Goal: Task Accomplishment & Management: Use online tool/utility

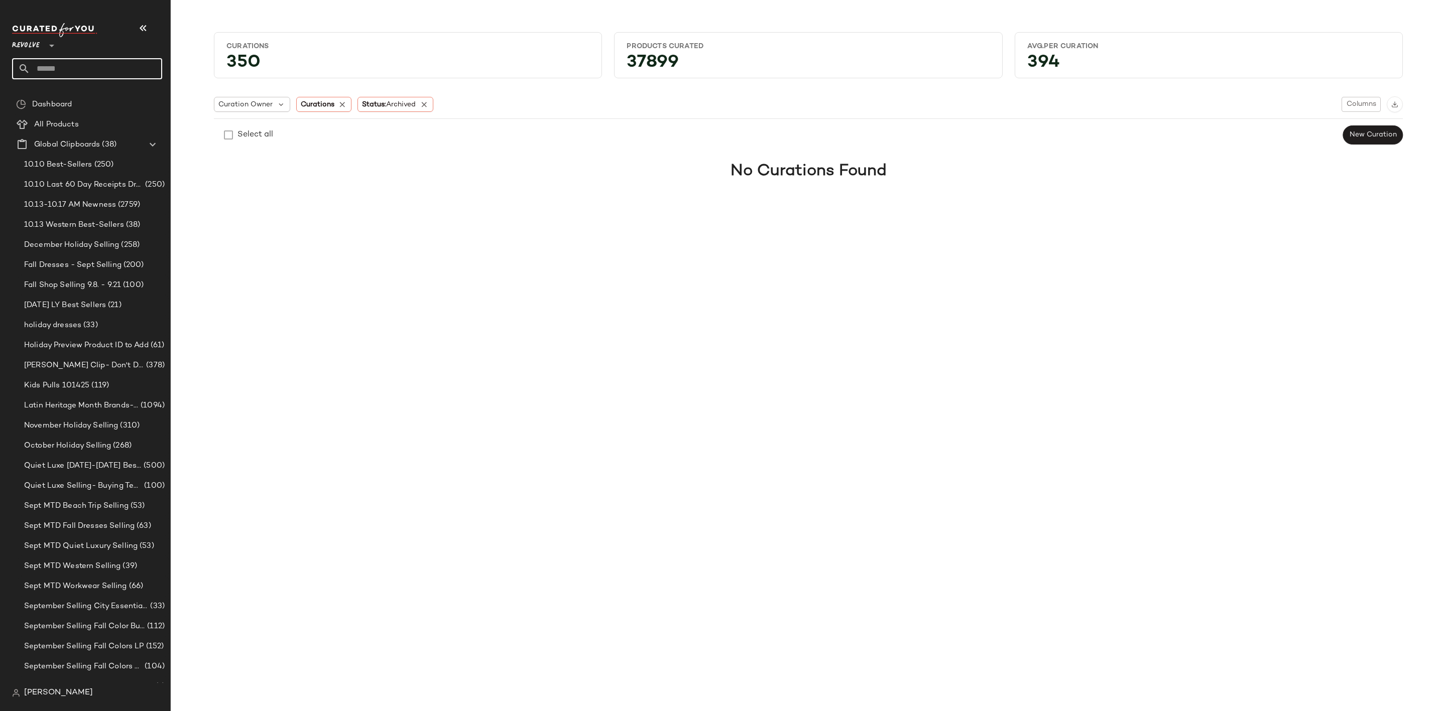
click at [127, 69] on input "text" at bounding box center [96, 68] width 132 height 21
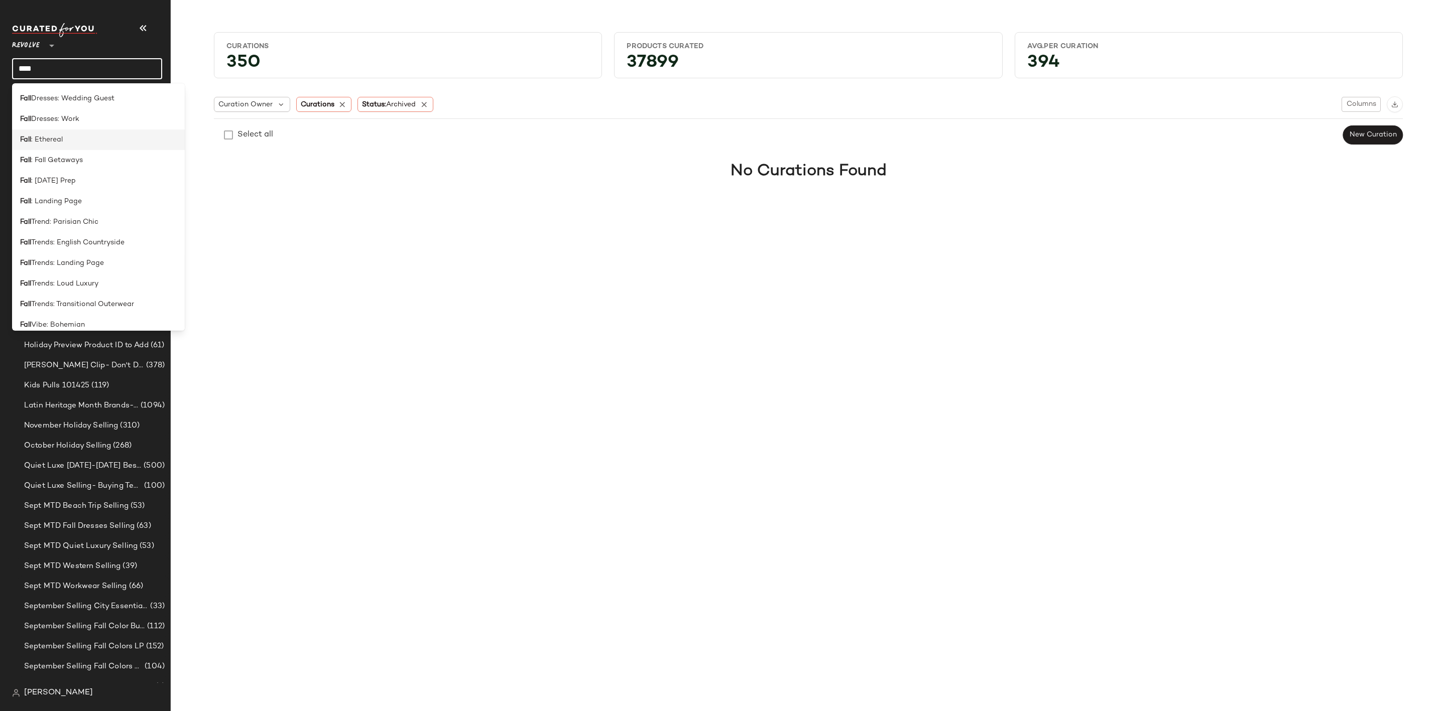
scroll to position [527, 0]
type input "****"
click at [56, 163] on span ": Landing Page" at bounding box center [56, 167] width 51 height 11
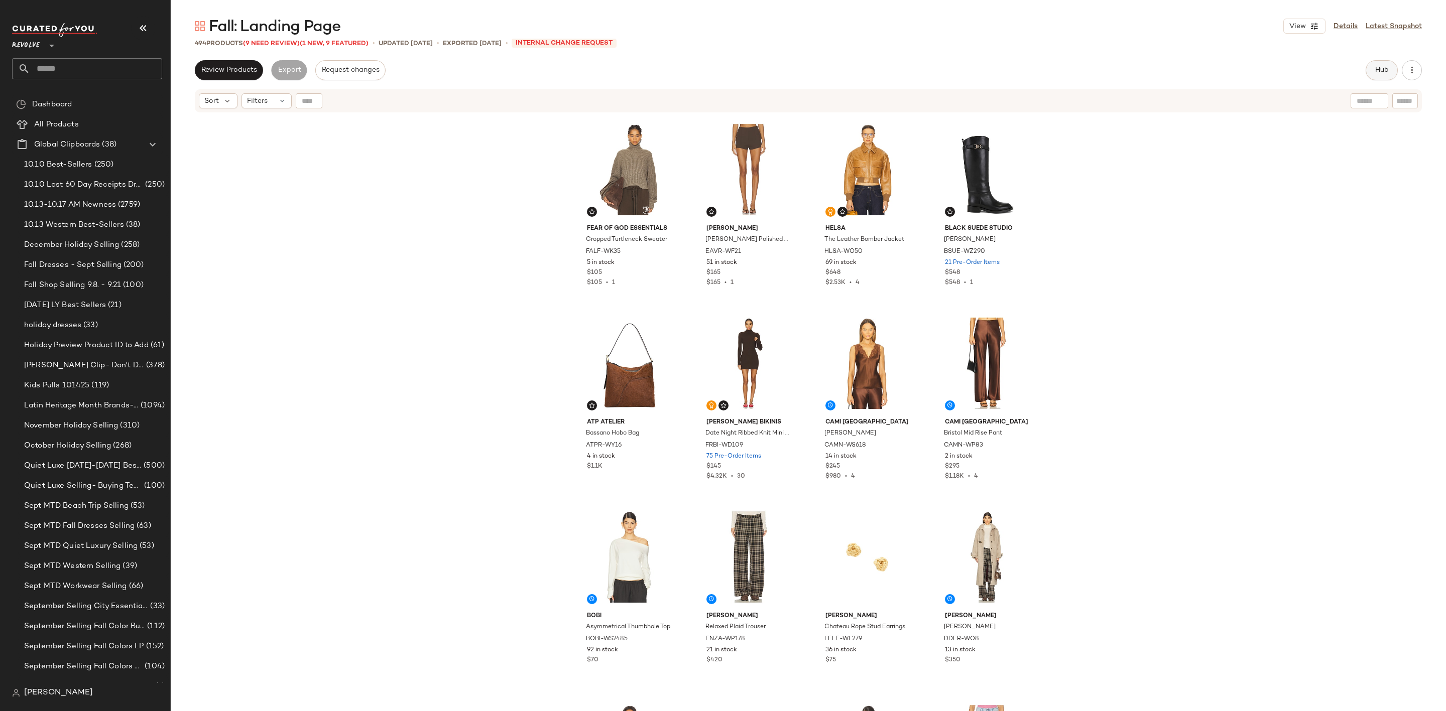
click at [1377, 71] on span "Hub" at bounding box center [1382, 70] width 14 height 8
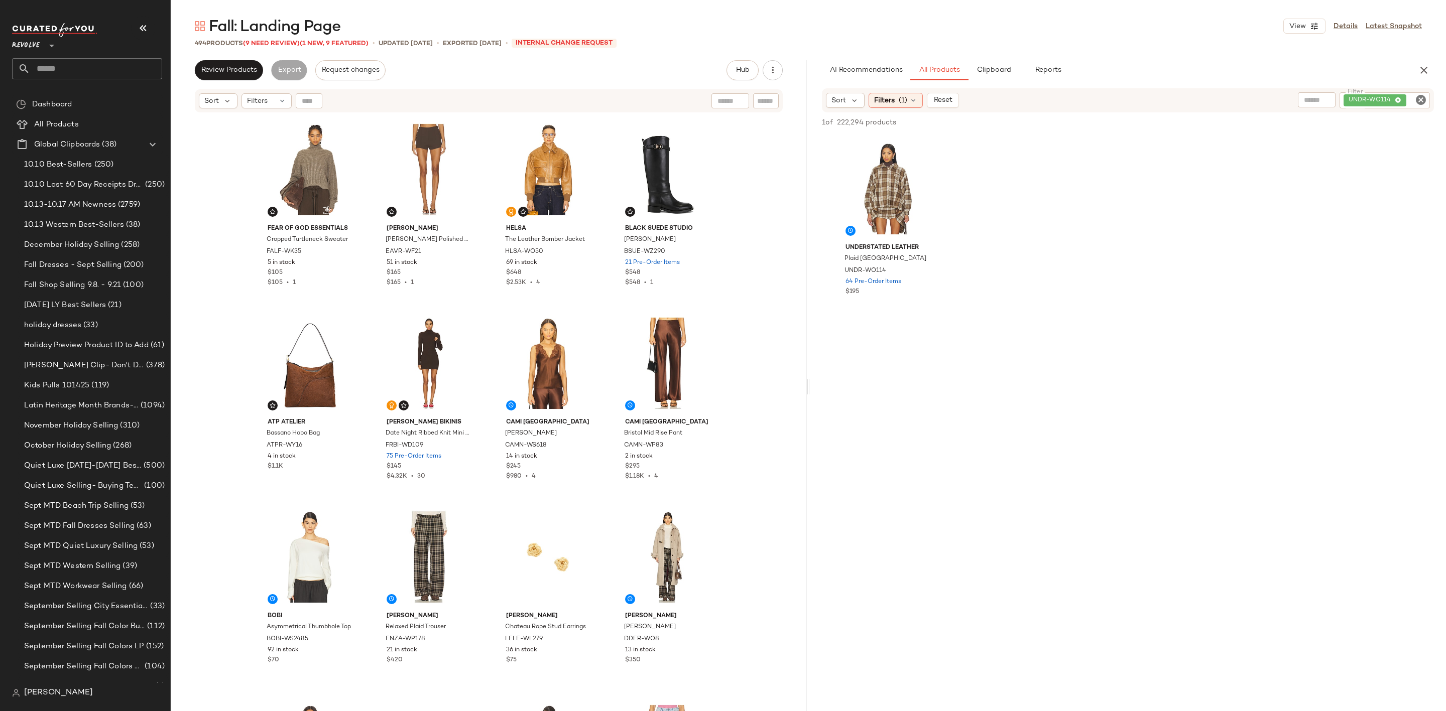
click at [1419, 97] on icon "Clear Filter" at bounding box center [1421, 100] width 12 height 12
paste input "**********"
type input "**********"
click at [865, 171] on div "View" at bounding box center [887, 188] width 101 height 101
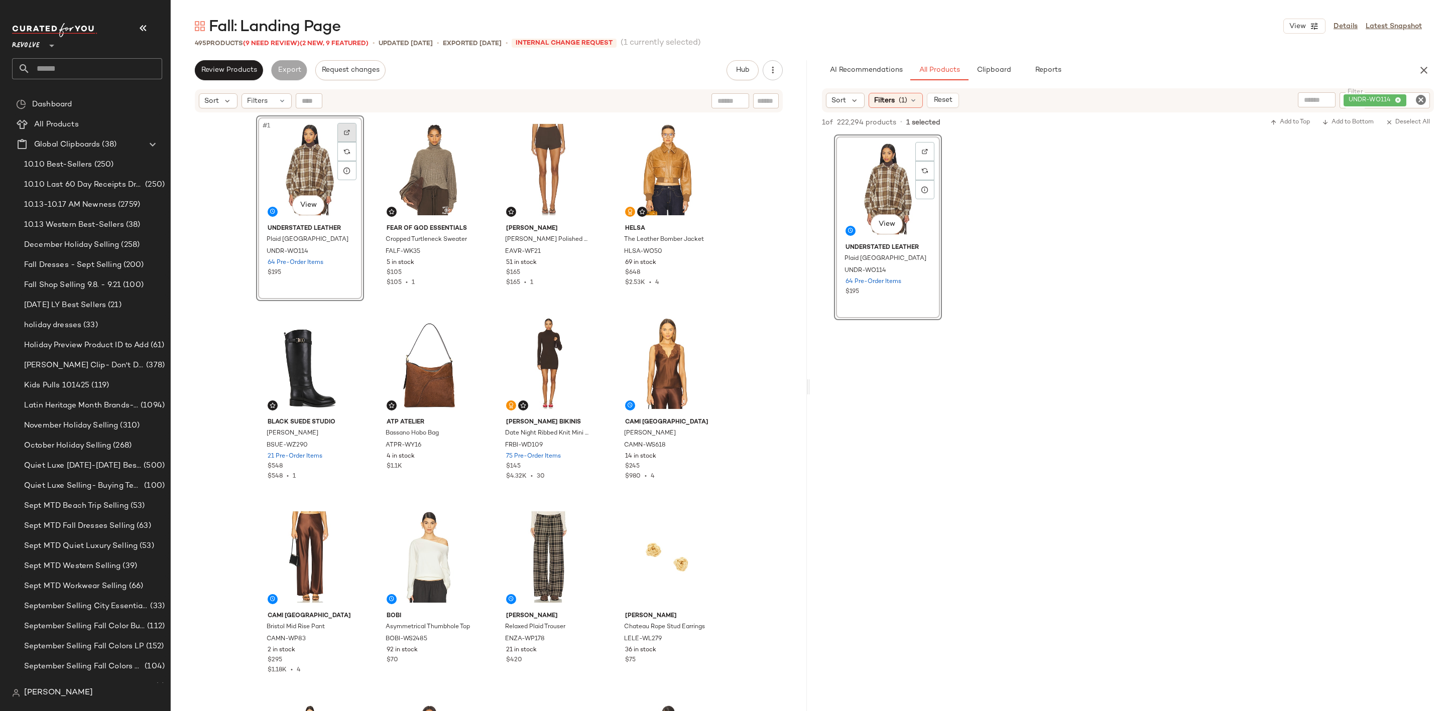
click at [344, 134] on img at bounding box center [347, 133] width 6 height 6
click at [1417, 101] on icon "Clear Filter" at bounding box center [1421, 100] width 12 height 12
type input "*"
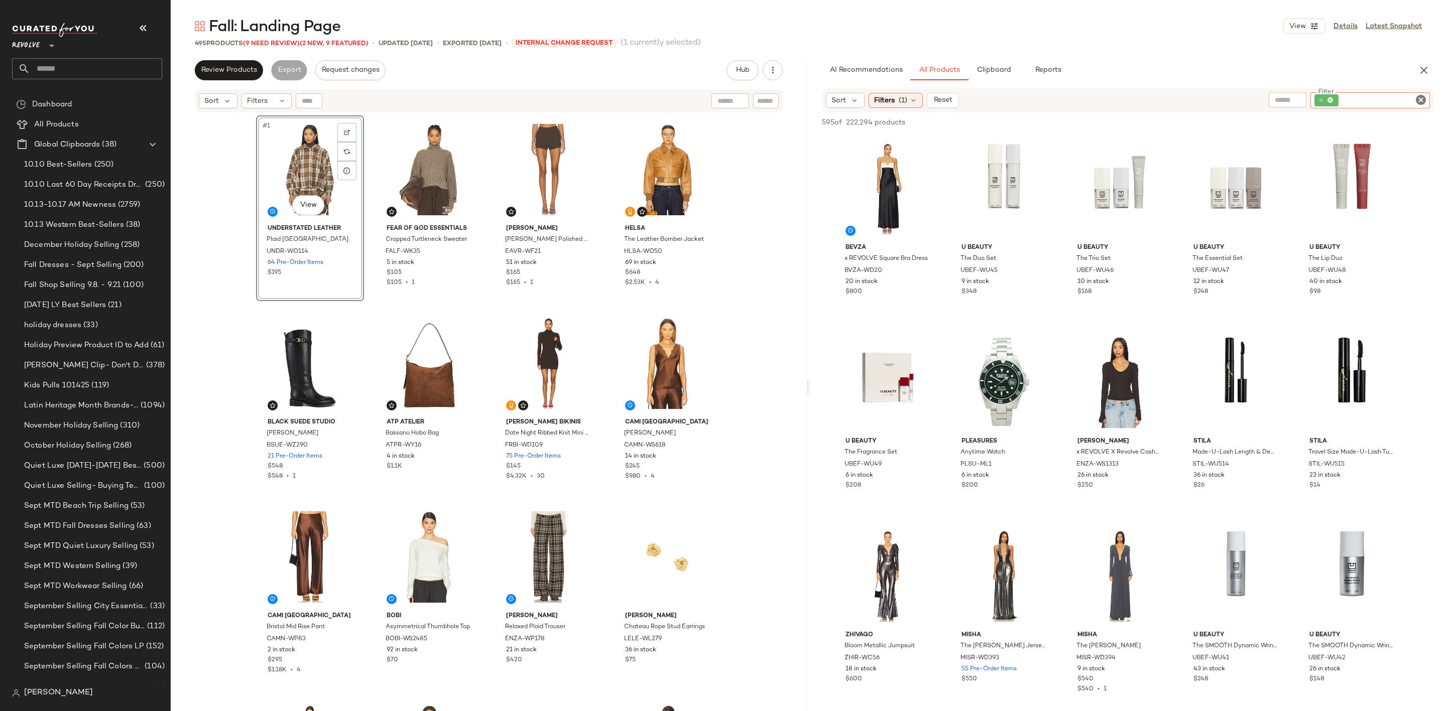
click at [1421, 98] on icon "Clear Filter" at bounding box center [1421, 100] width 12 height 12
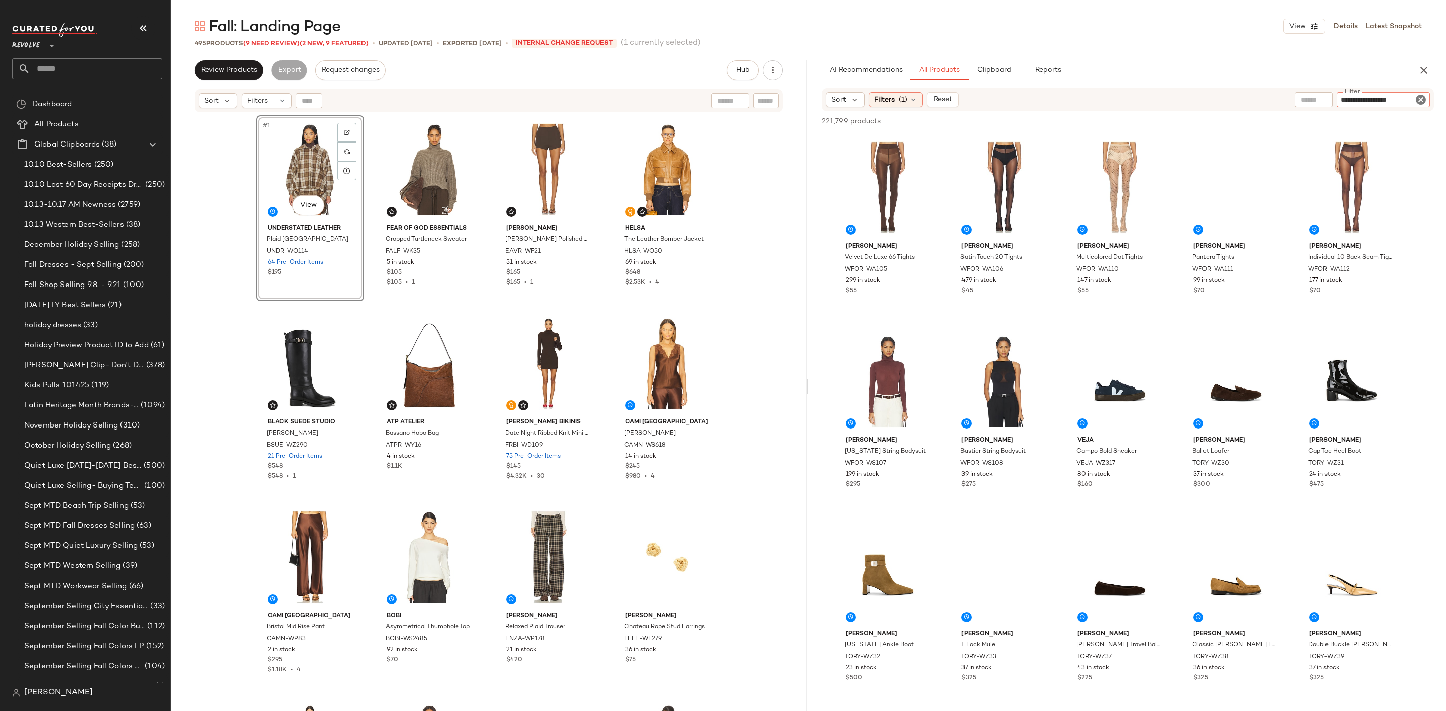
type input "**********"
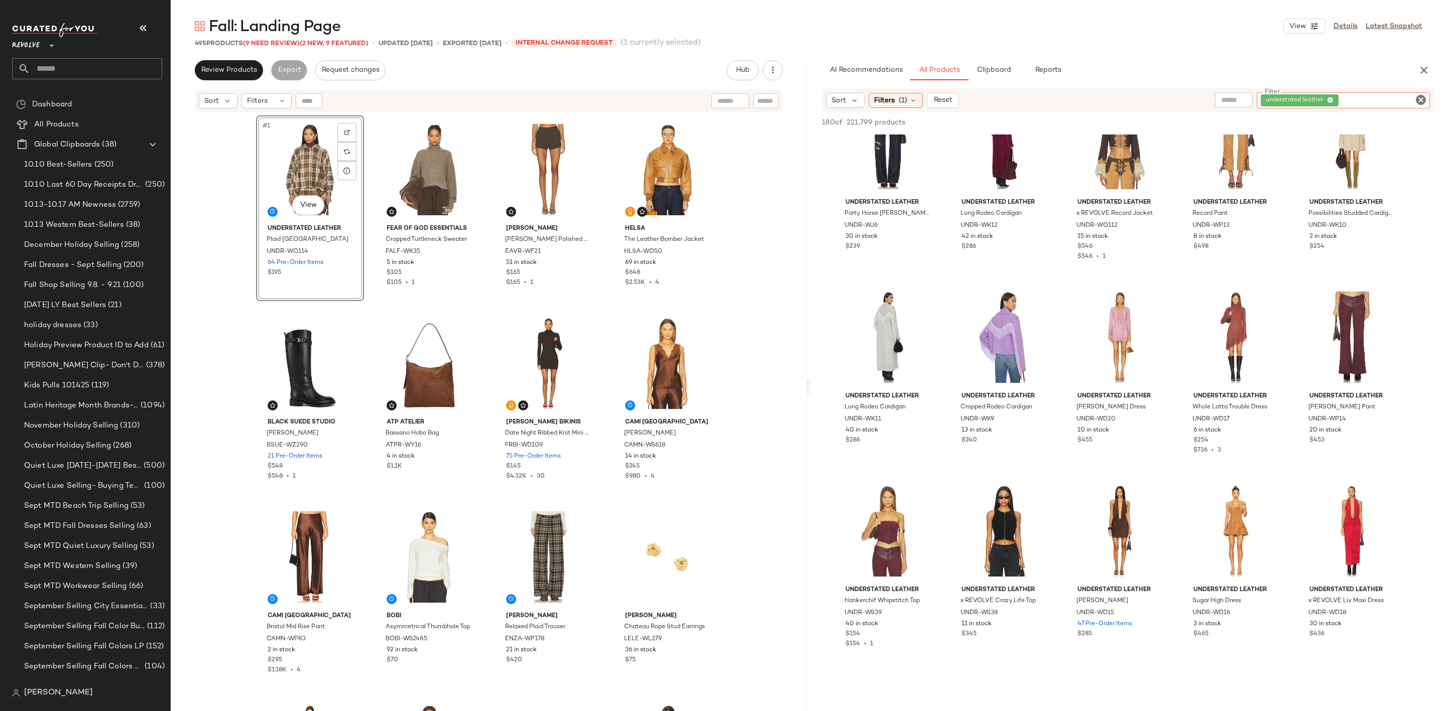
scroll to position [151, 0]
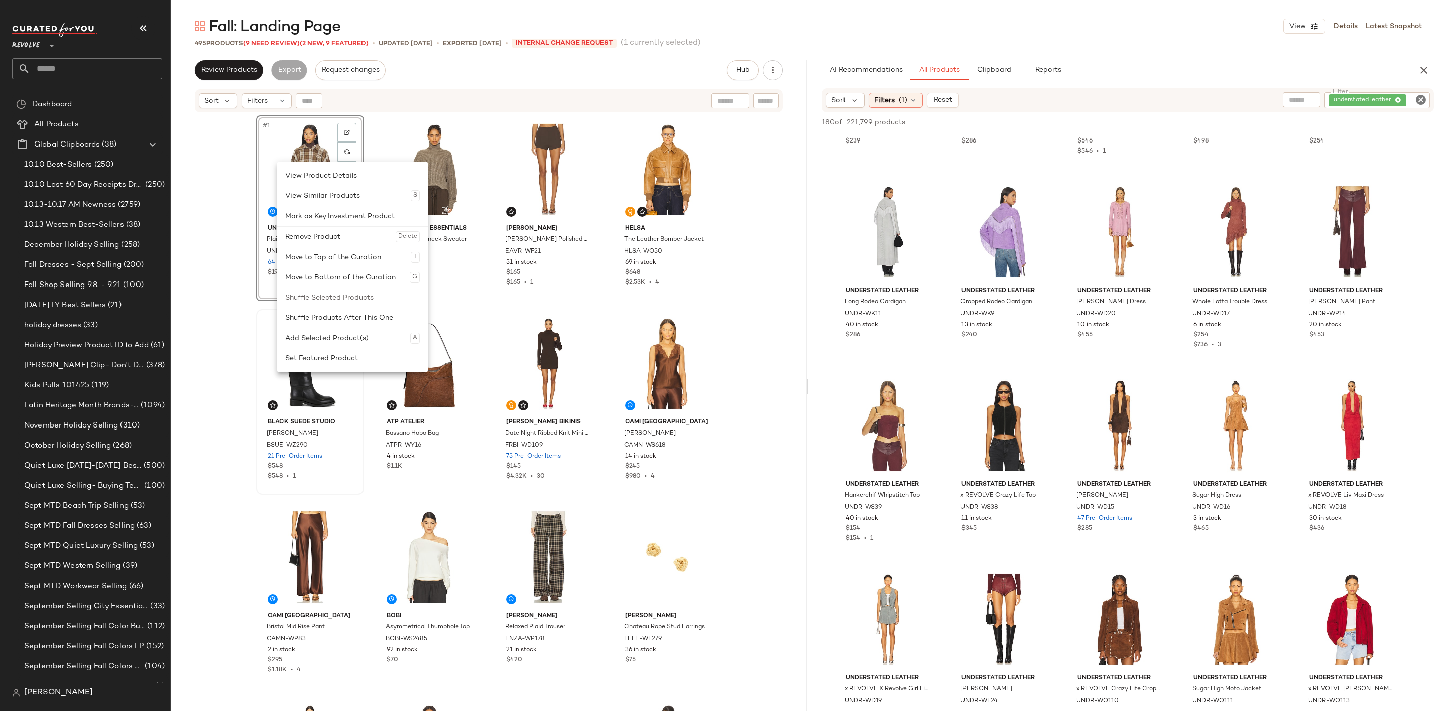
click at [324, 351] on div "Set Featured Product" at bounding box center [352, 358] width 135 height 20
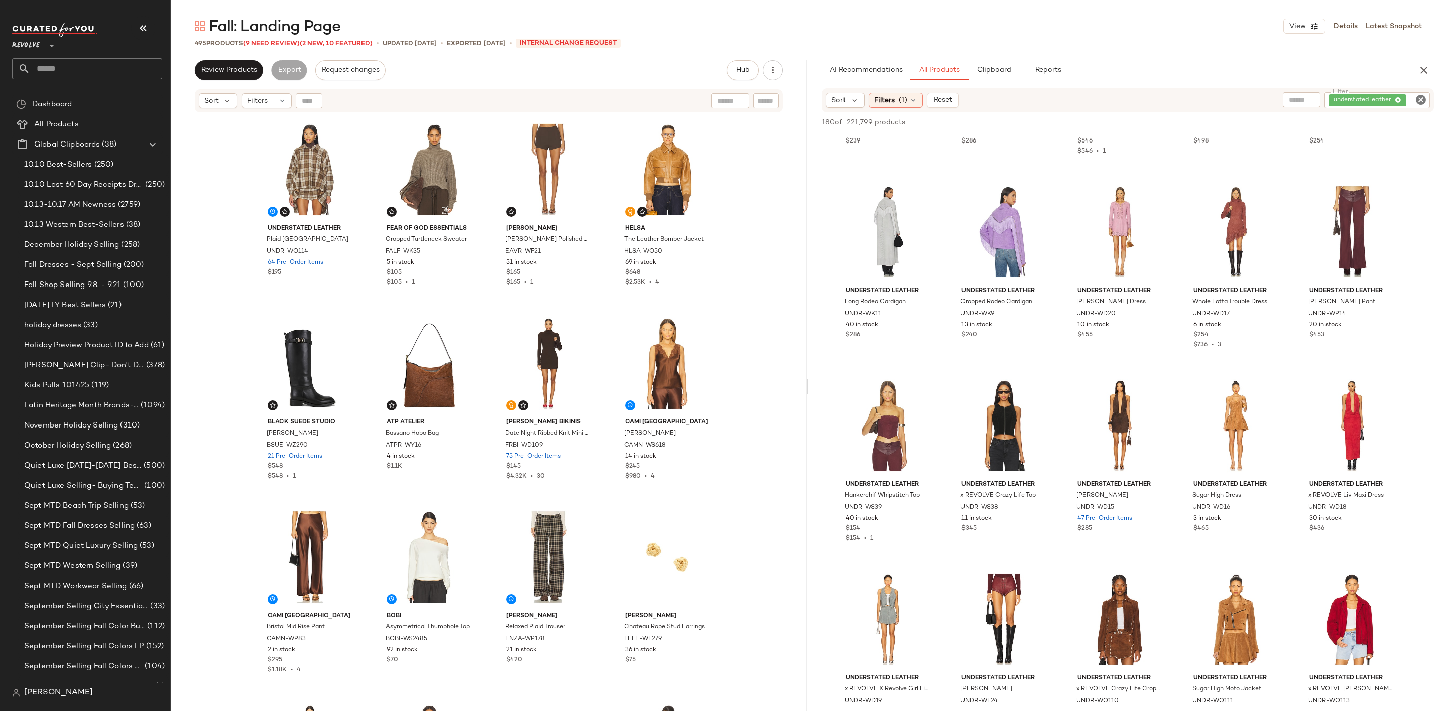
click at [1419, 95] on icon "Clear Filter" at bounding box center [1421, 100] width 12 height 12
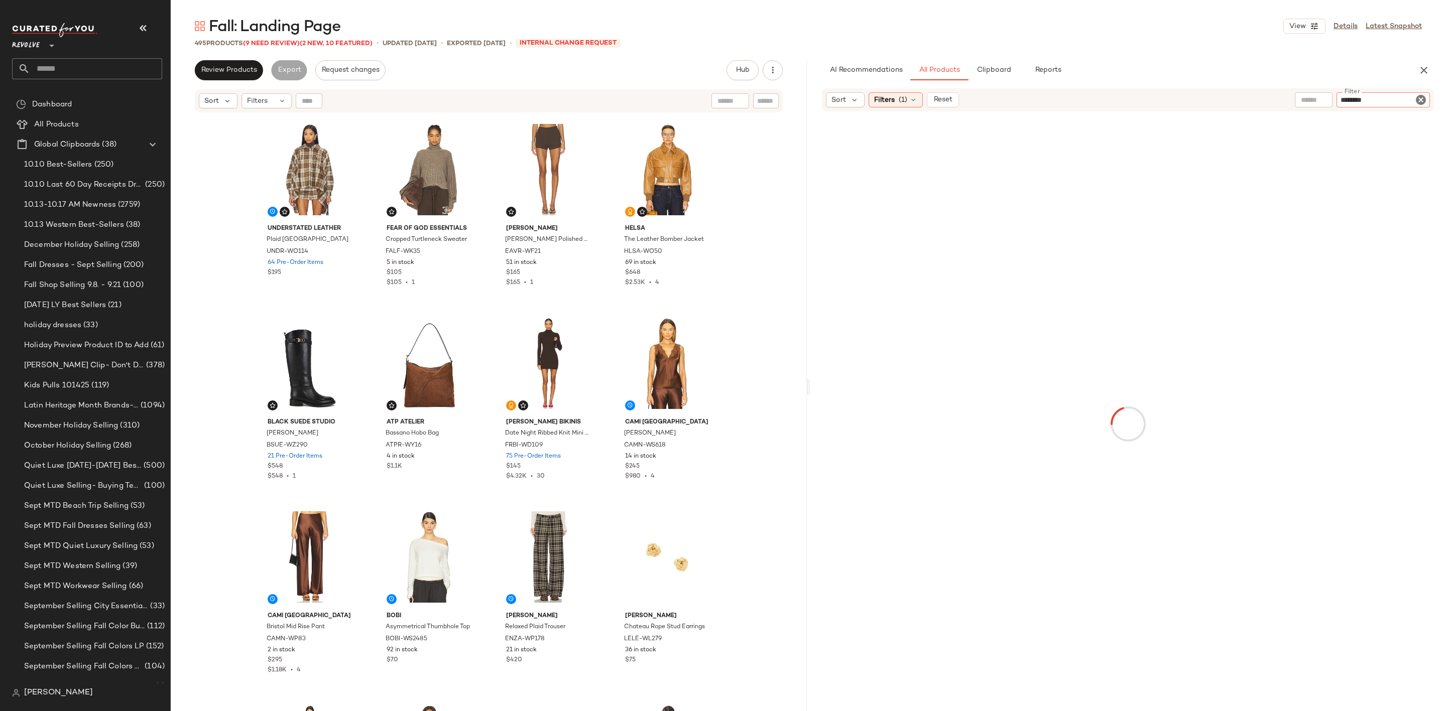
type input "*********"
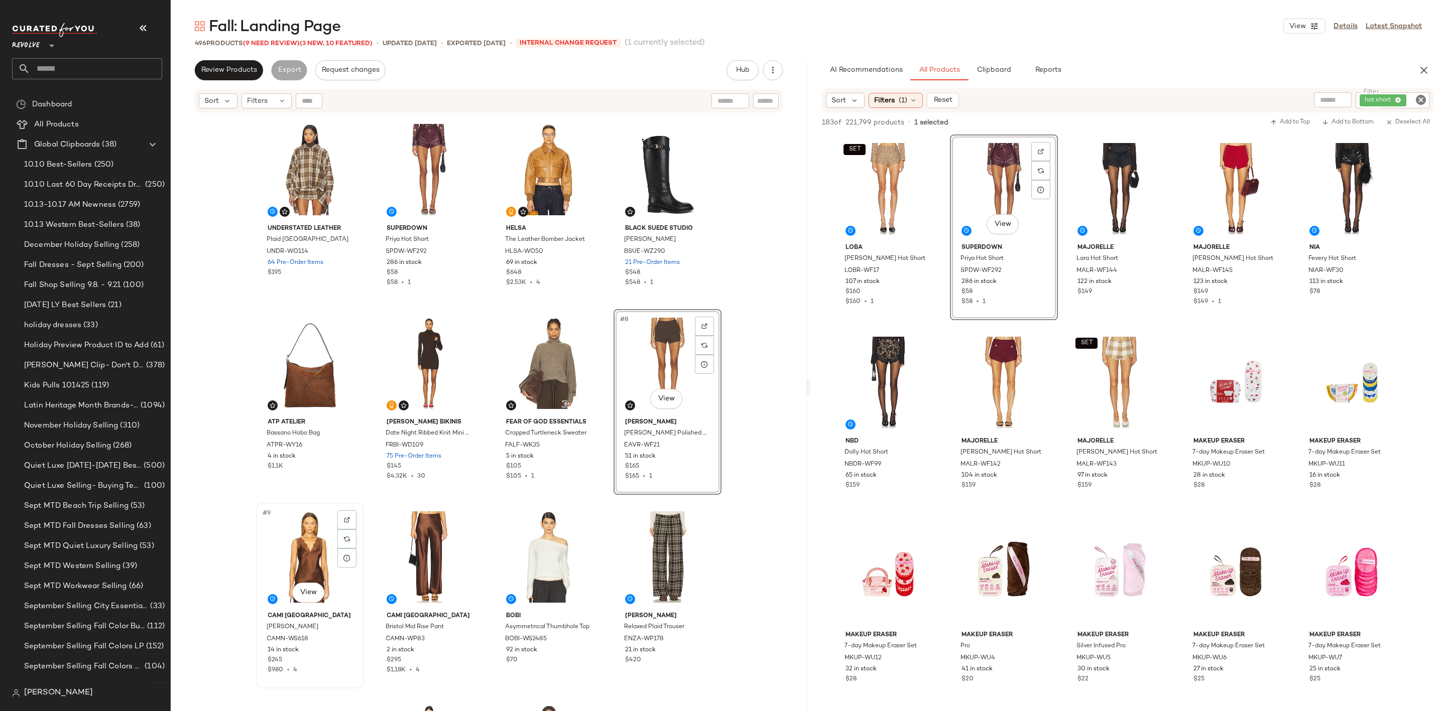
click at [287, 550] on div "#9 View" at bounding box center [310, 557] width 101 height 101
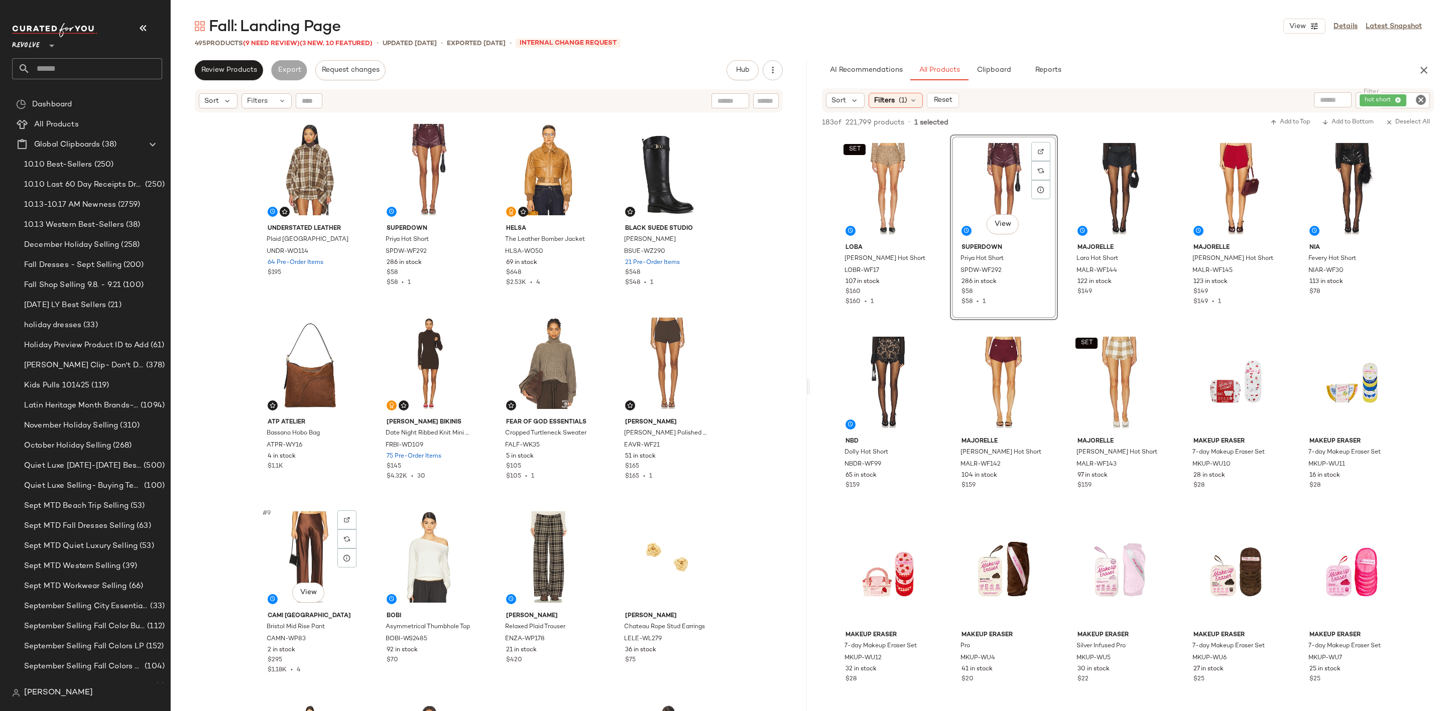
click at [287, 550] on div "#9 View" at bounding box center [310, 557] width 101 height 101
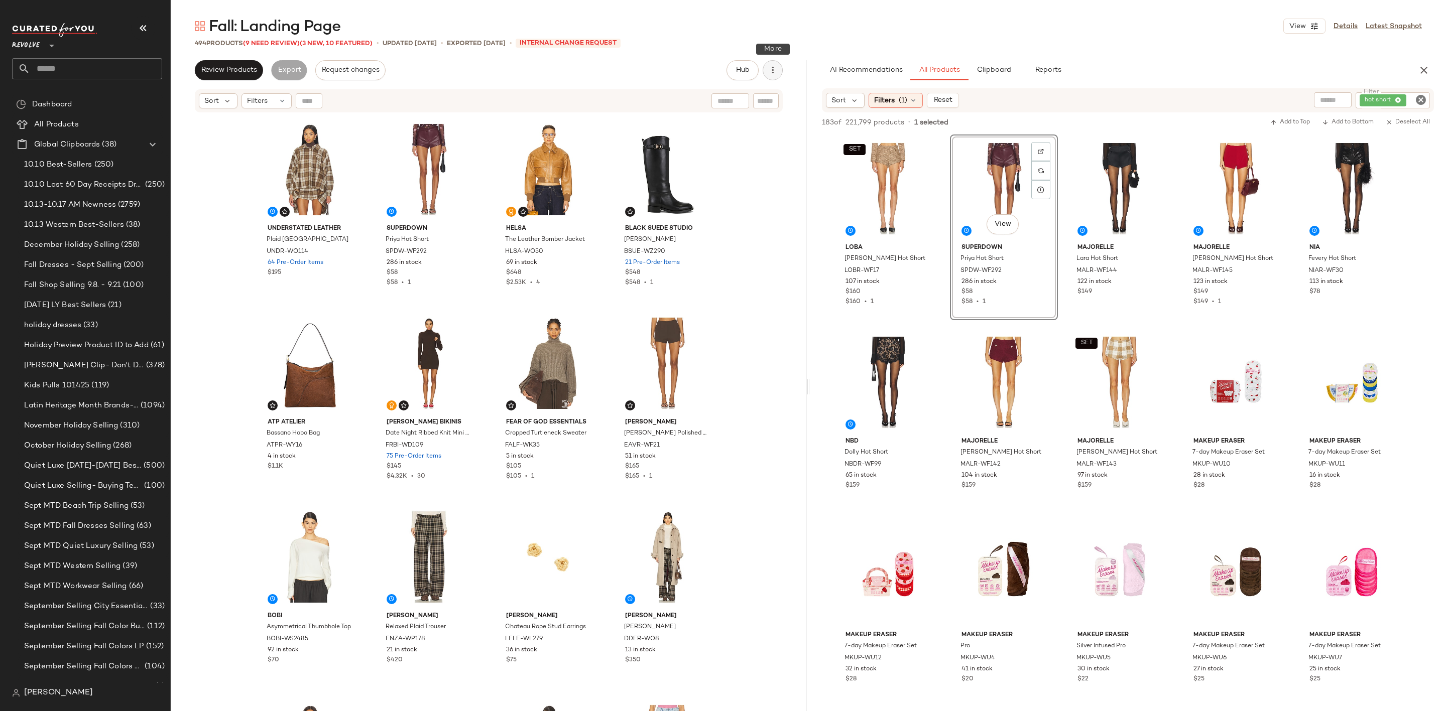
click at [770, 71] on icon "button" at bounding box center [773, 70] width 10 height 10
click at [746, 187] on div "Clear Suggested Products" at bounding box center [720, 196] width 125 height 24
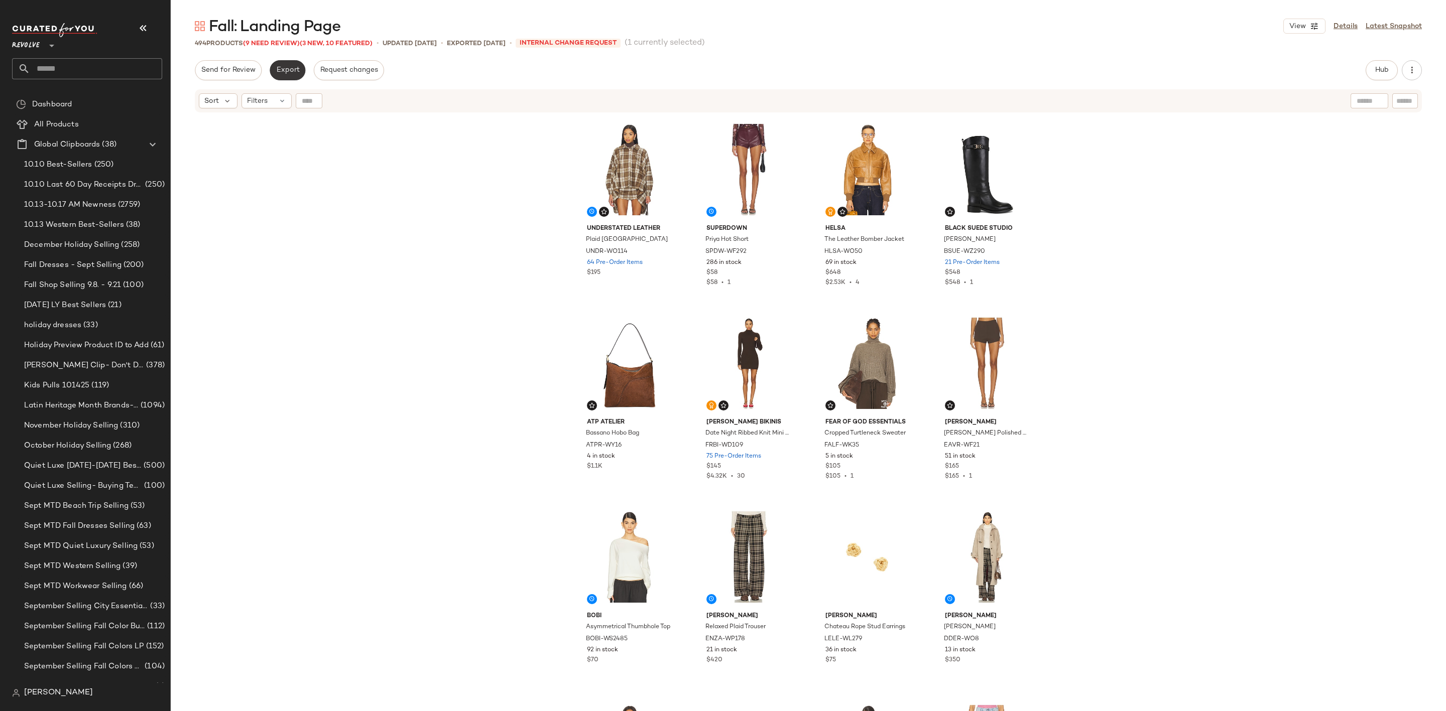
click at [285, 68] on span "Export" at bounding box center [288, 70] width 24 height 8
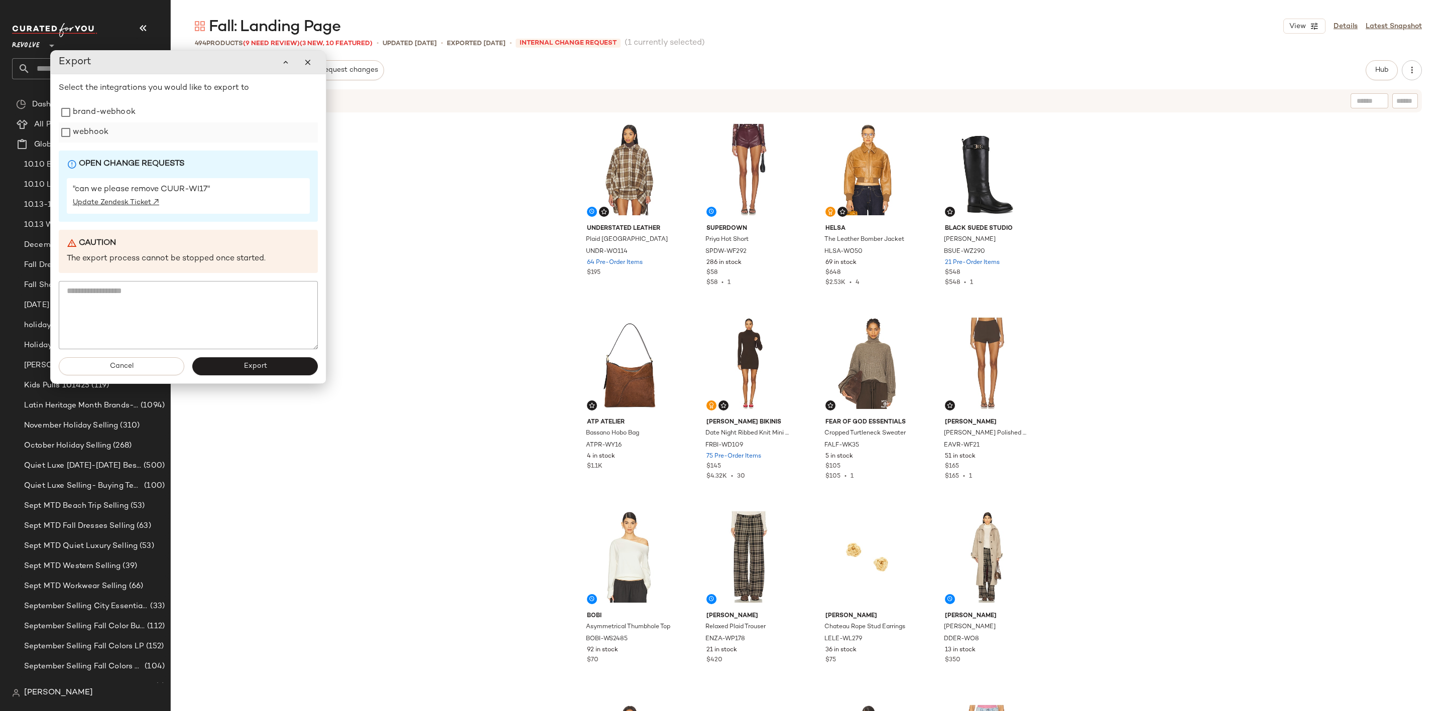
click at [80, 136] on label "webhook" at bounding box center [91, 132] width 36 height 20
click at [255, 374] on button "Export" at bounding box center [255, 366] width 126 height 18
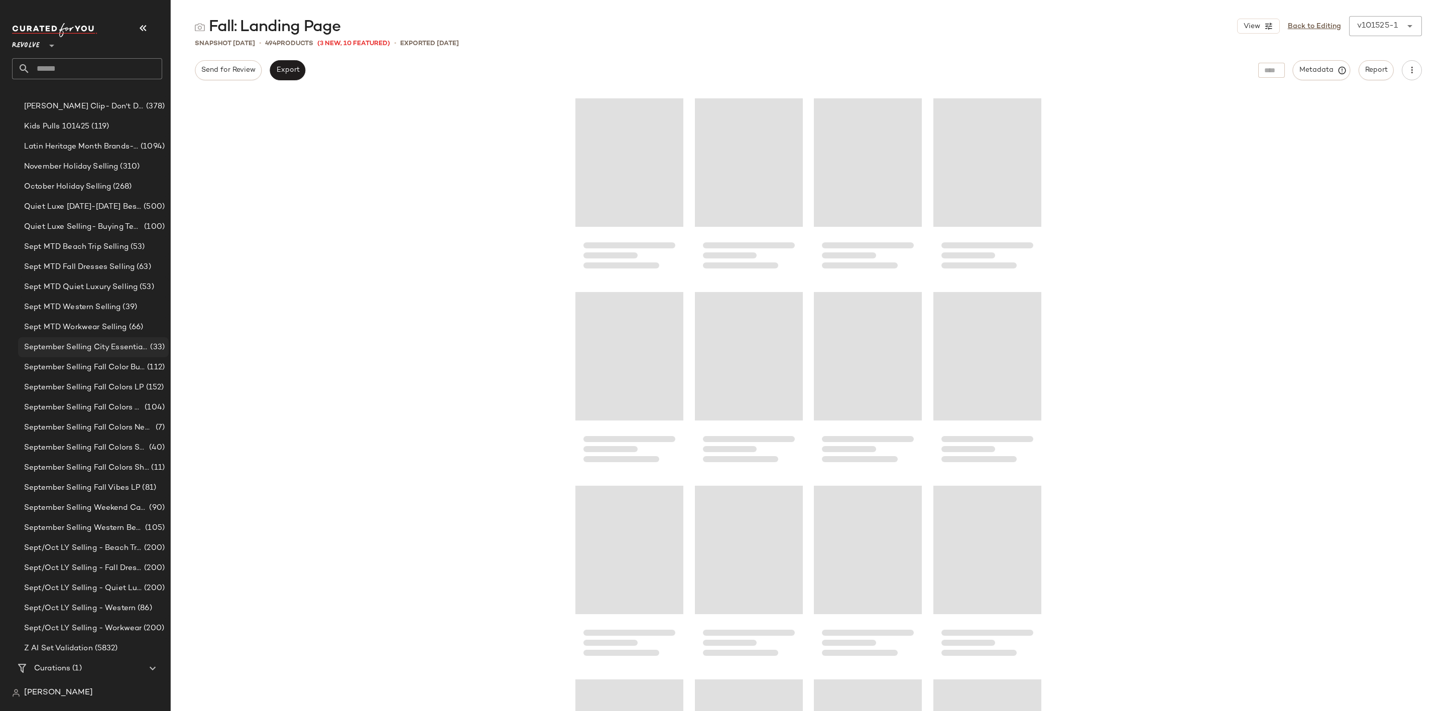
scroll to position [274, 0]
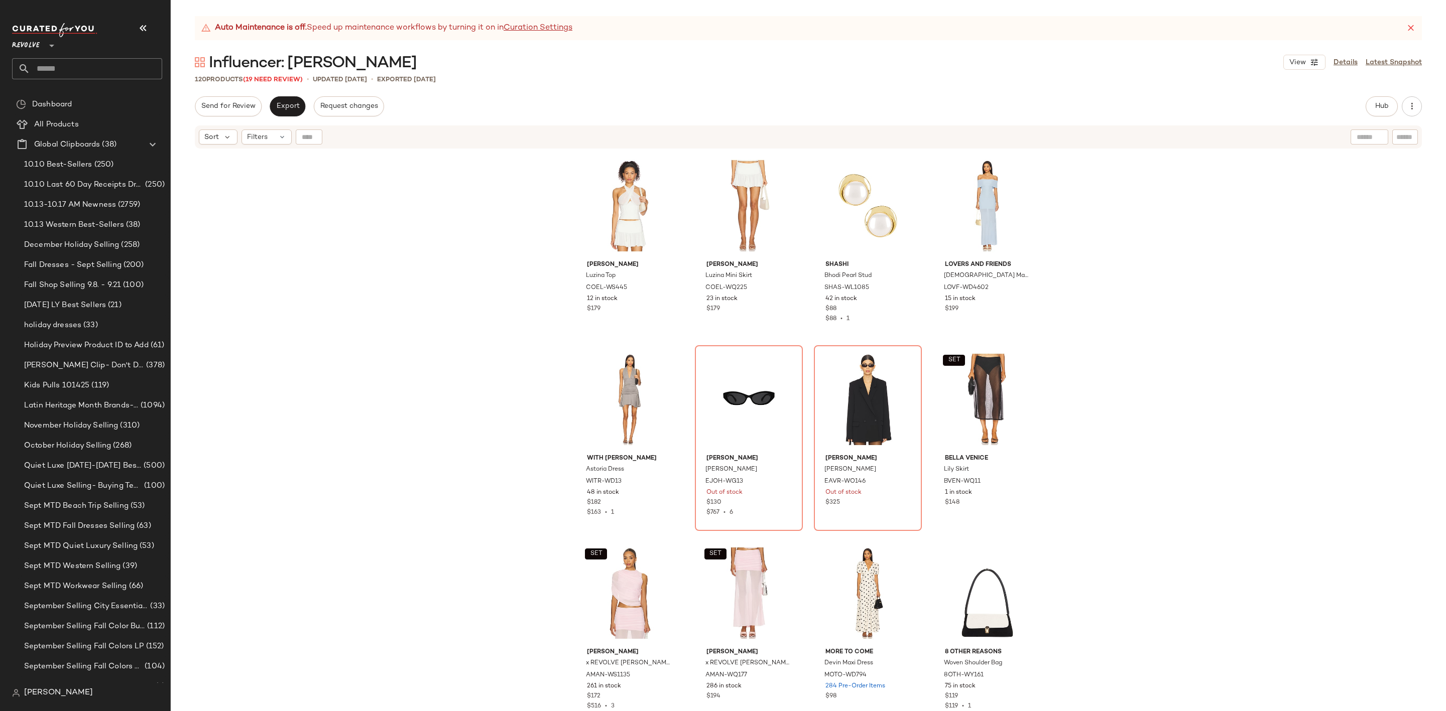
click at [438, 274] on div "Camila Coelho Luzina Top COEL-WS445 12 in stock $179 Camila Coelho Luzina Mini …" at bounding box center [808, 443] width 1275 height 587
click at [544, 342] on div "Camila Coelho Luzina Top COEL-WS445 12 in stock $179 Camila Coelho Luzina Mini …" at bounding box center [808, 443] width 1275 height 587
